Goal: Find specific page/section: Find specific page/section

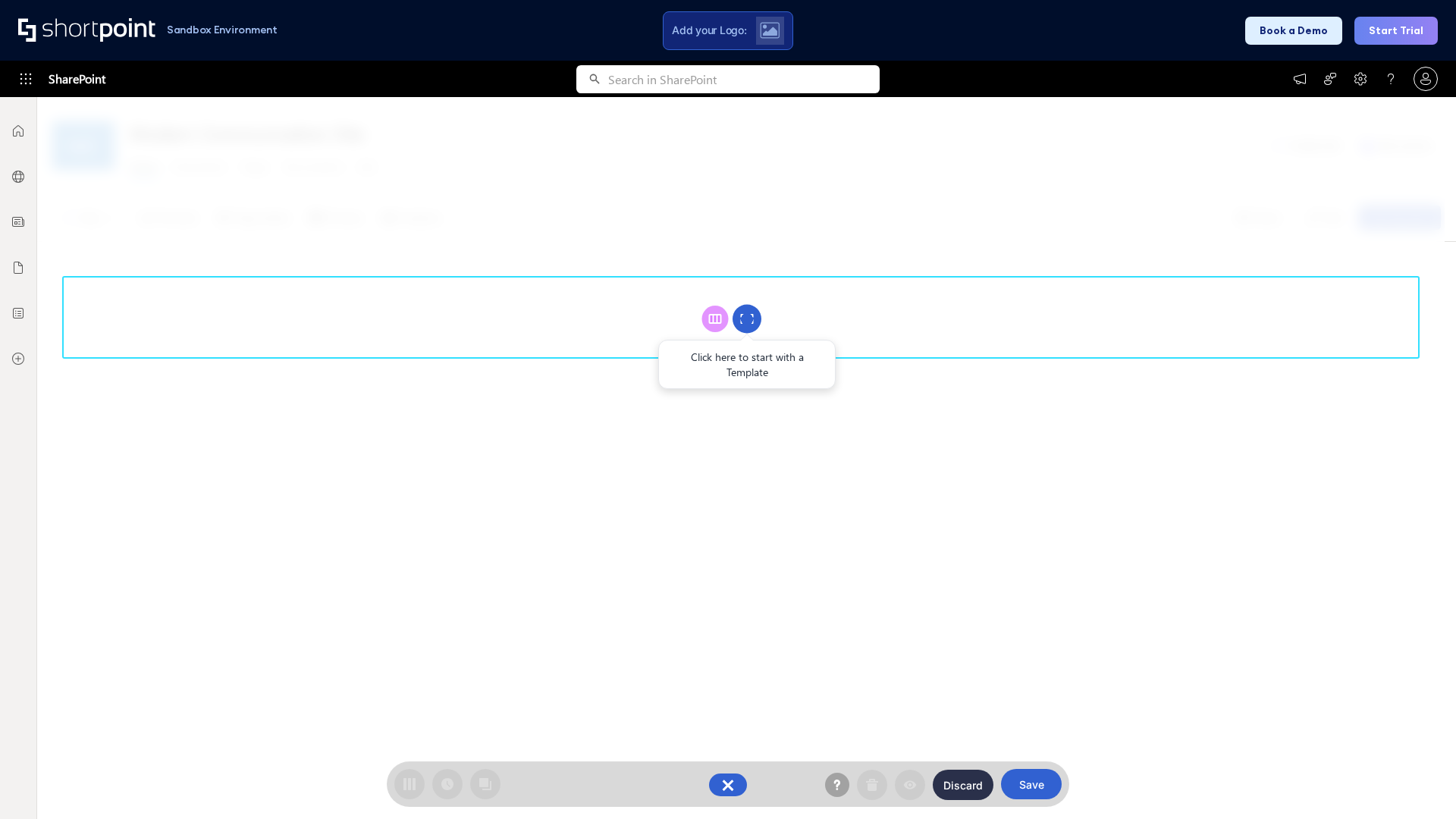
click at [747, 318] on circle at bounding box center [747, 319] width 29 height 29
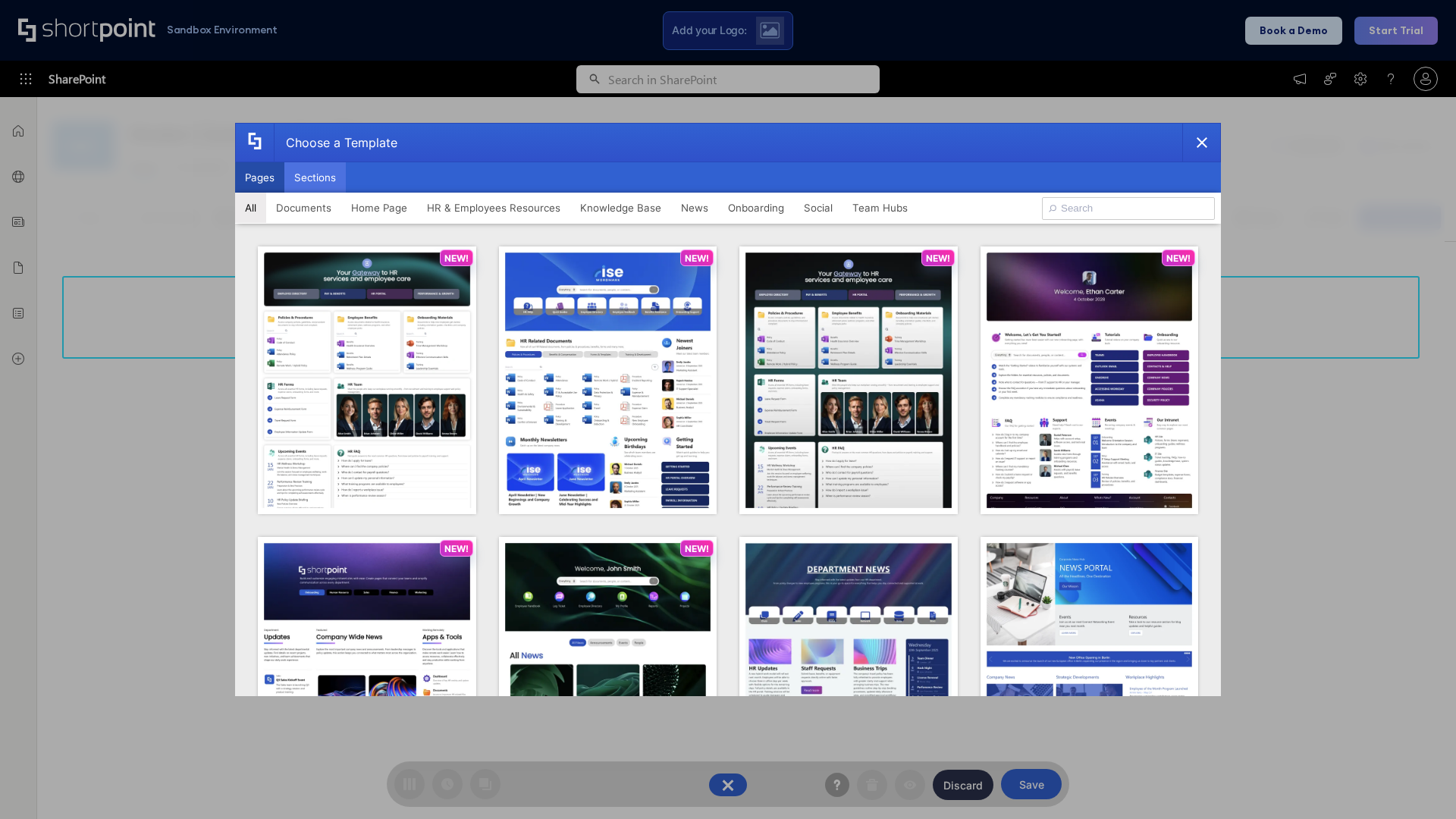
click at [315, 178] on button "Sections" at bounding box center [315, 177] width 61 height 30
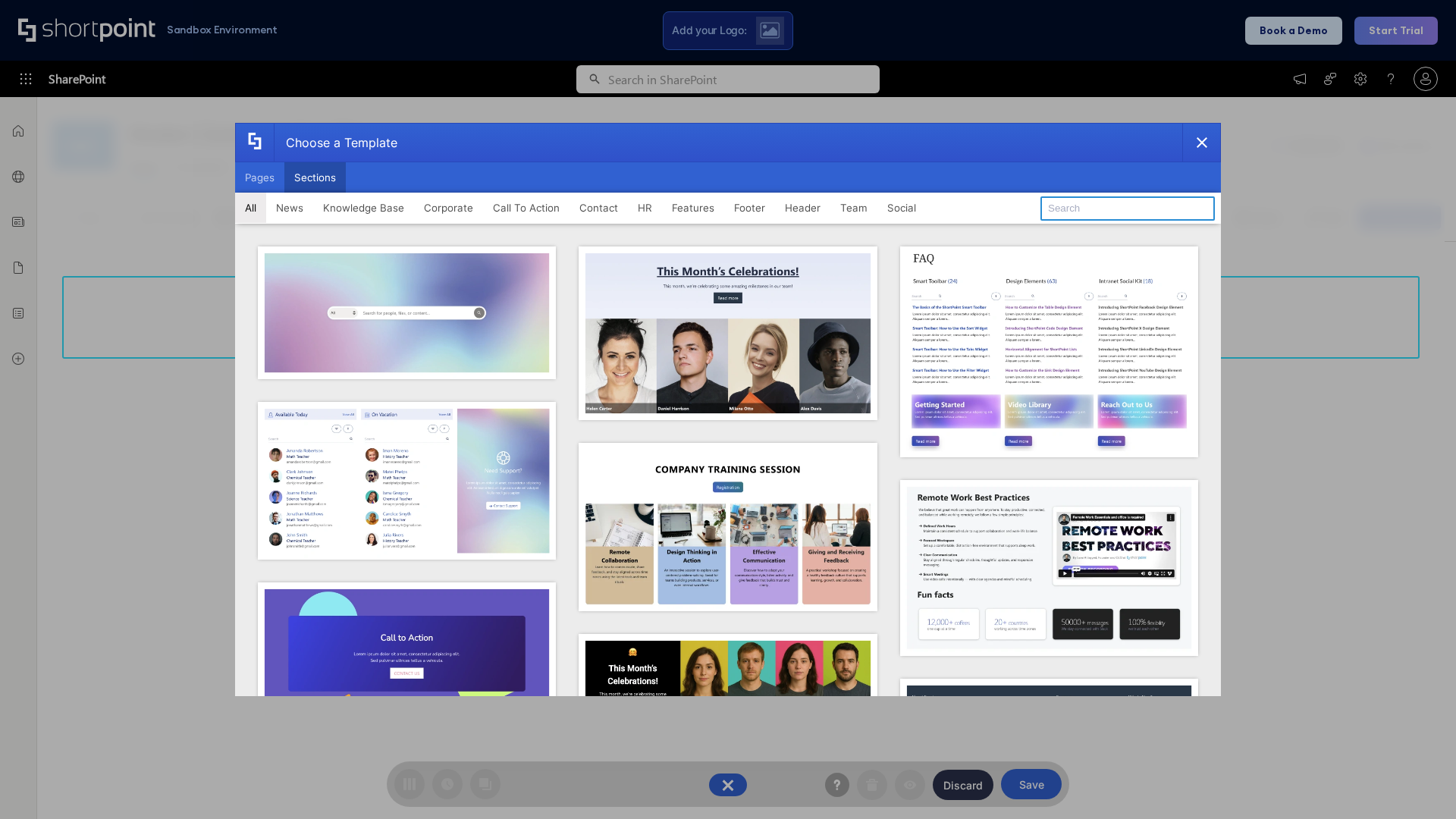
type input "Footer 7"
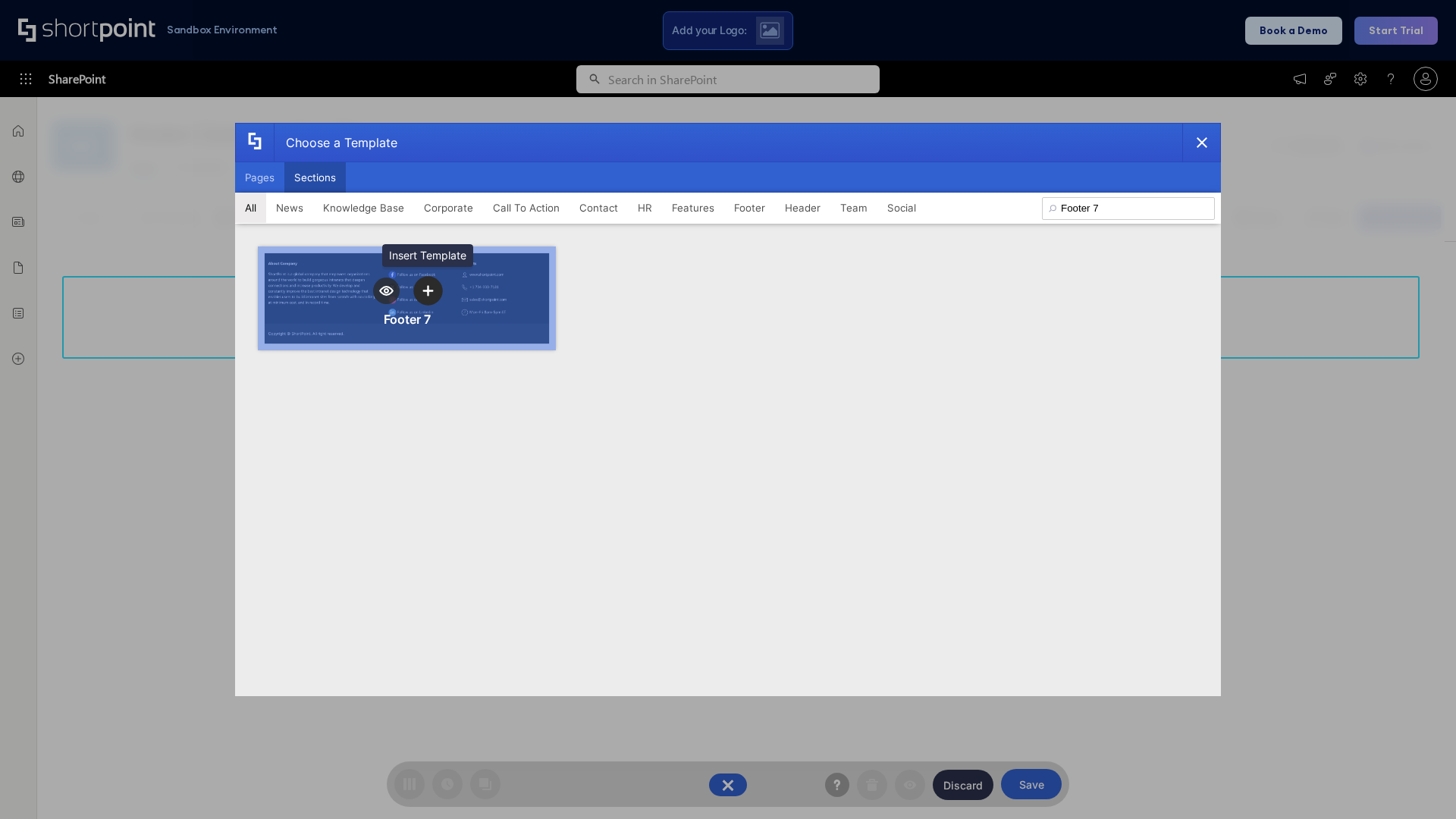
click at [428, 291] on icon "template selector" at bounding box center [428, 291] width 11 height 11
